Goal: Task Accomplishment & Management: Use online tool/utility

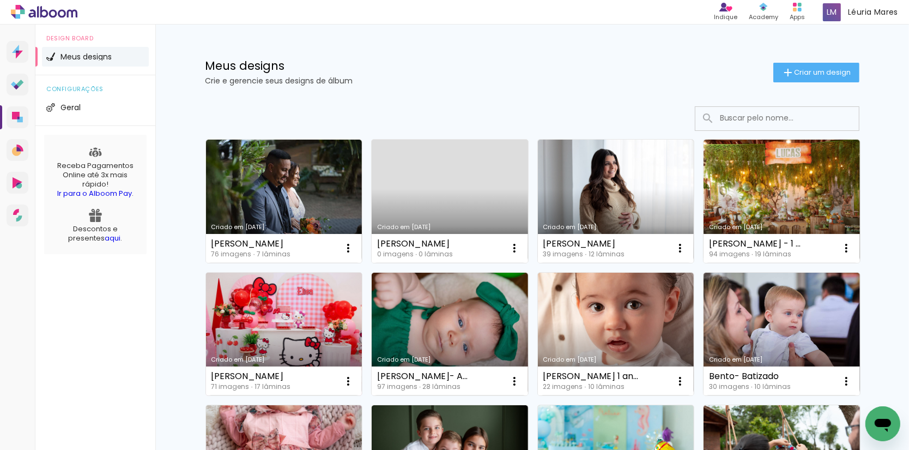
click at [252, 307] on link "Criado em [DATE]" at bounding box center [284, 333] width 156 height 123
